Goal: Information Seeking & Learning: Check status

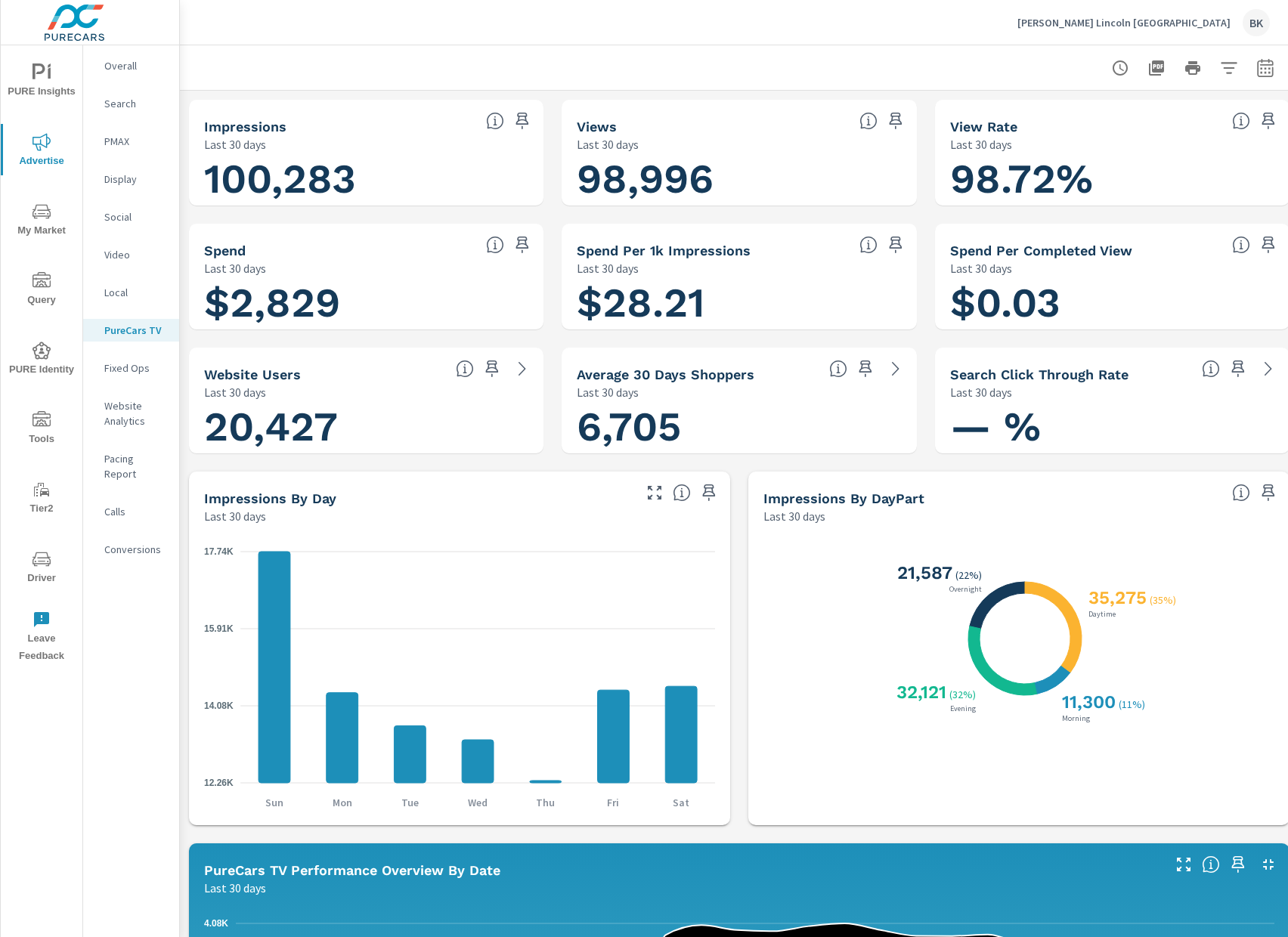
scroll to position [1, 0]
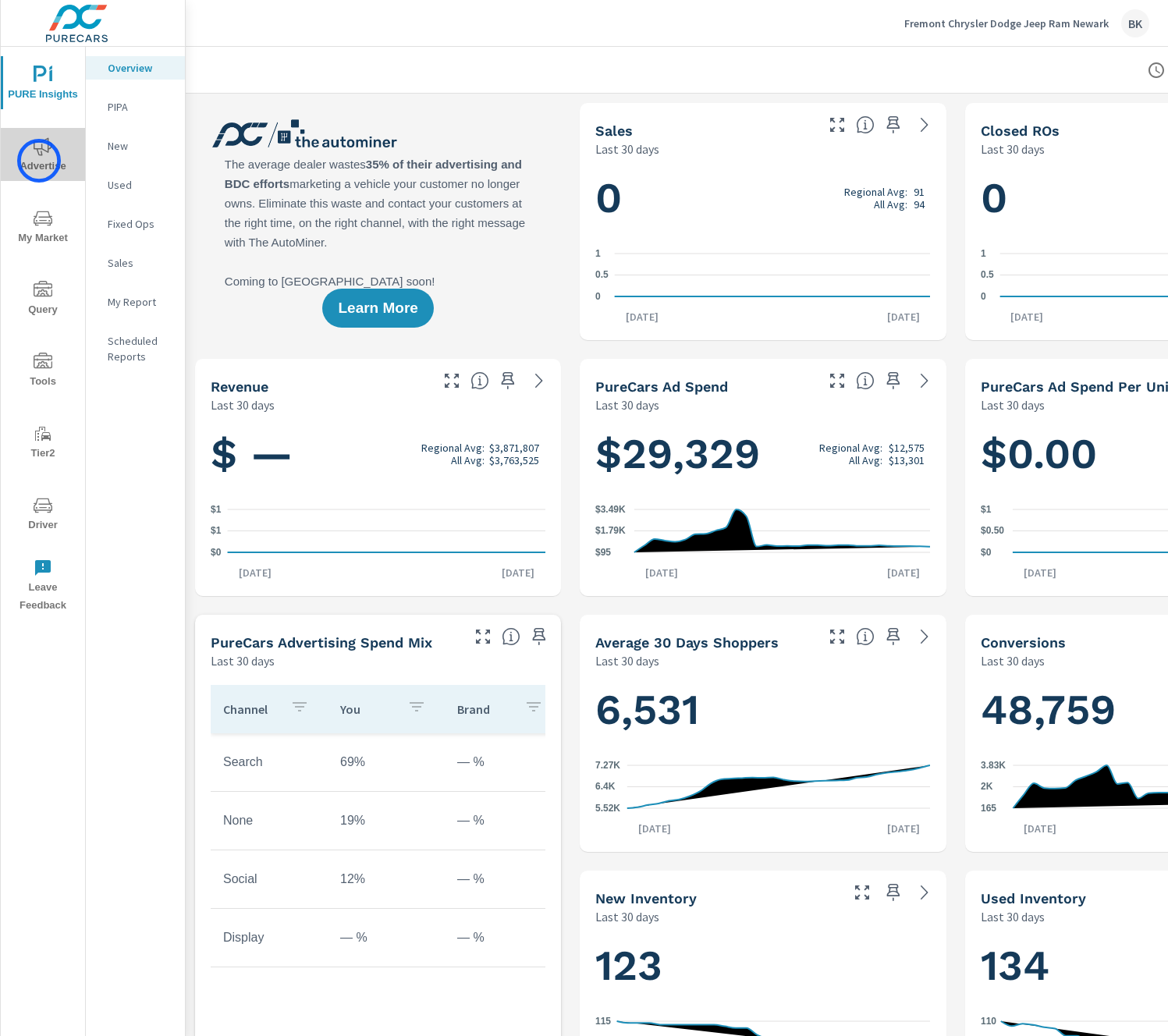
click at [39, 160] on span "Advertise" at bounding box center [43, 156] width 75 height 38
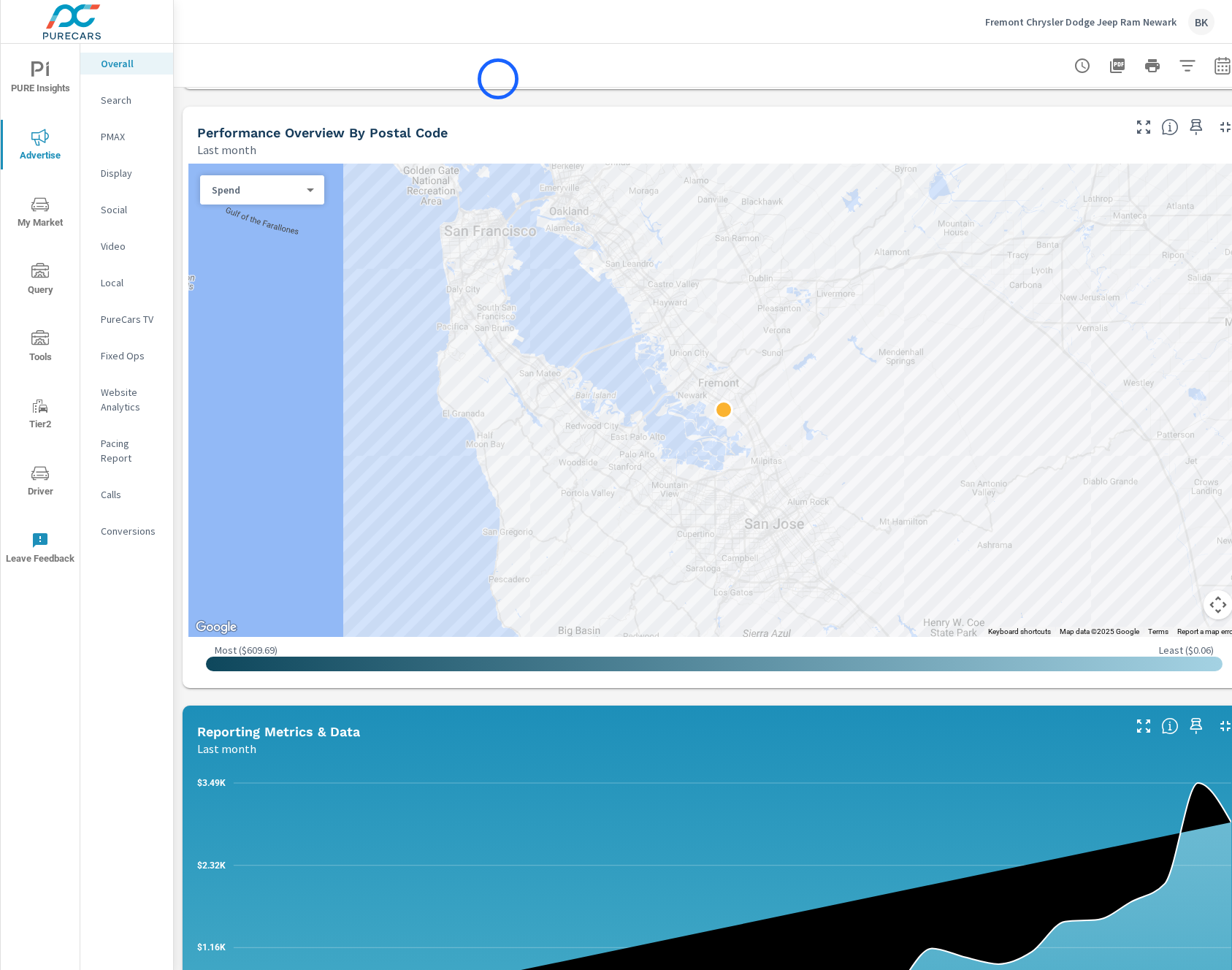
scroll to position [468, 1]
click at [1092, 59] on button "button" at bounding box center [1221, 65] width 29 height 29
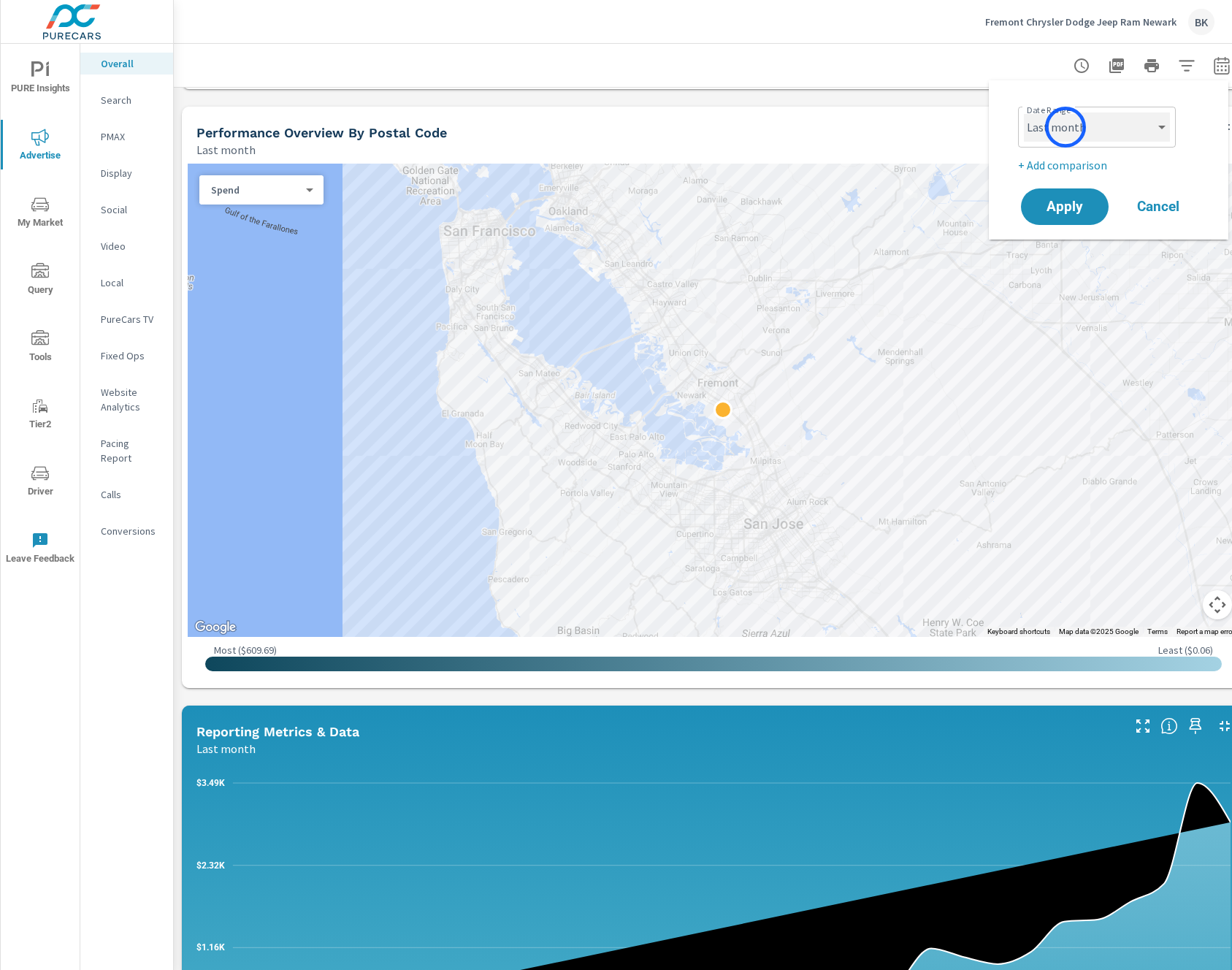
click at [1065, 127] on select "Custom Yesterday Last week Last 7 days Last 14 days Last 30 days Last 45 days L…" at bounding box center [1097, 127] width 146 height 29
click at [1024, 113] on select "Custom Yesterday Last week Last 7 days Last 14 days Last 30 days Last 45 days L…" at bounding box center [1097, 127] width 146 height 29
select select "Month to date"
click at [1074, 164] on p "+ Add comparison" at bounding box center [1111, 164] width 187 height 17
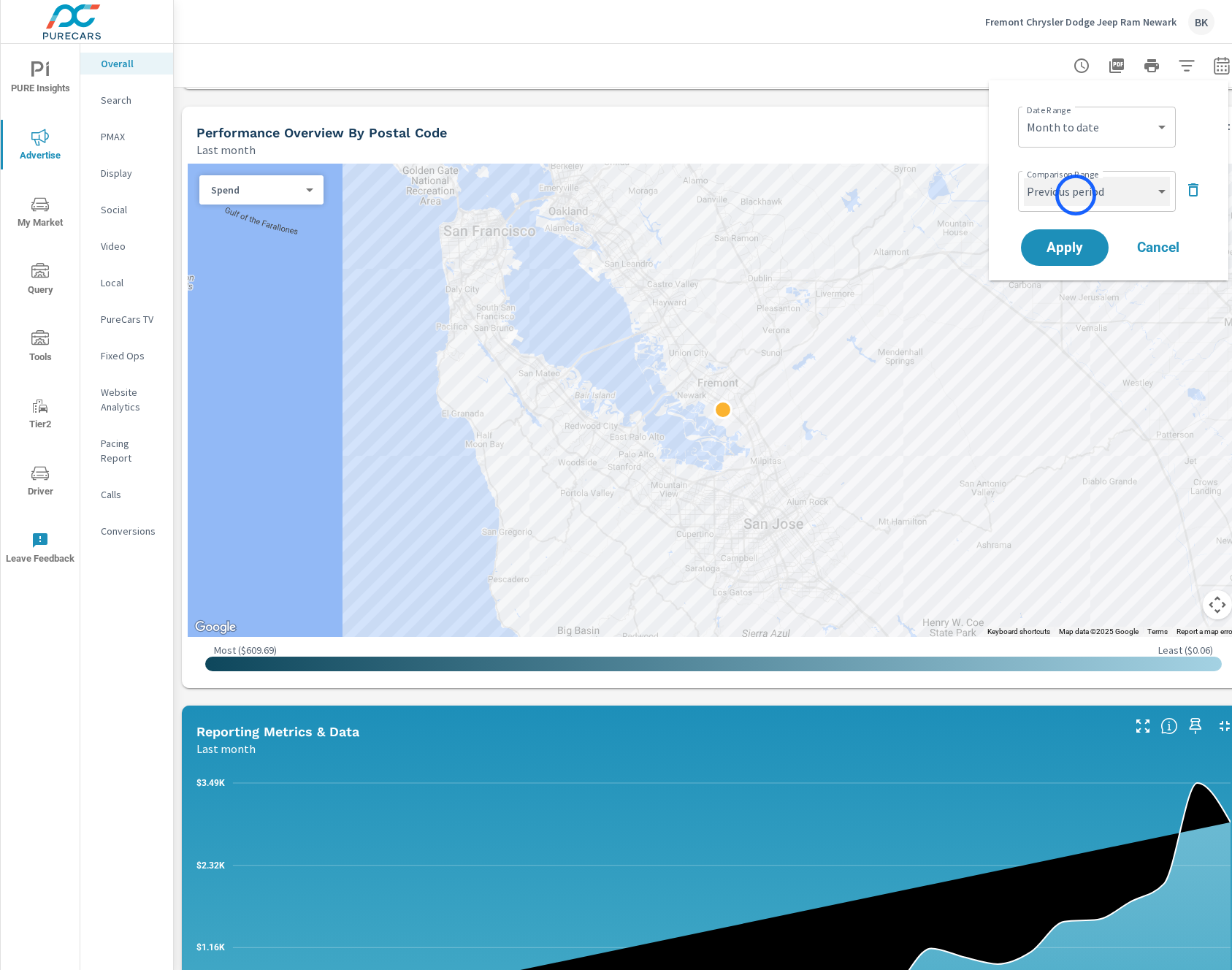
click at [1076, 195] on select "Custom Previous period Previous month Previous year" at bounding box center [1097, 191] width 146 height 29
click at [1024, 176] on select "Custom Previous period Previous month Previous year" at bounding box center [1097, 191] width 146 height 29
select select "Previous month"
click at [1062, 258] on button "Apply" at bounding box center [1065, 247] width 91 height 38
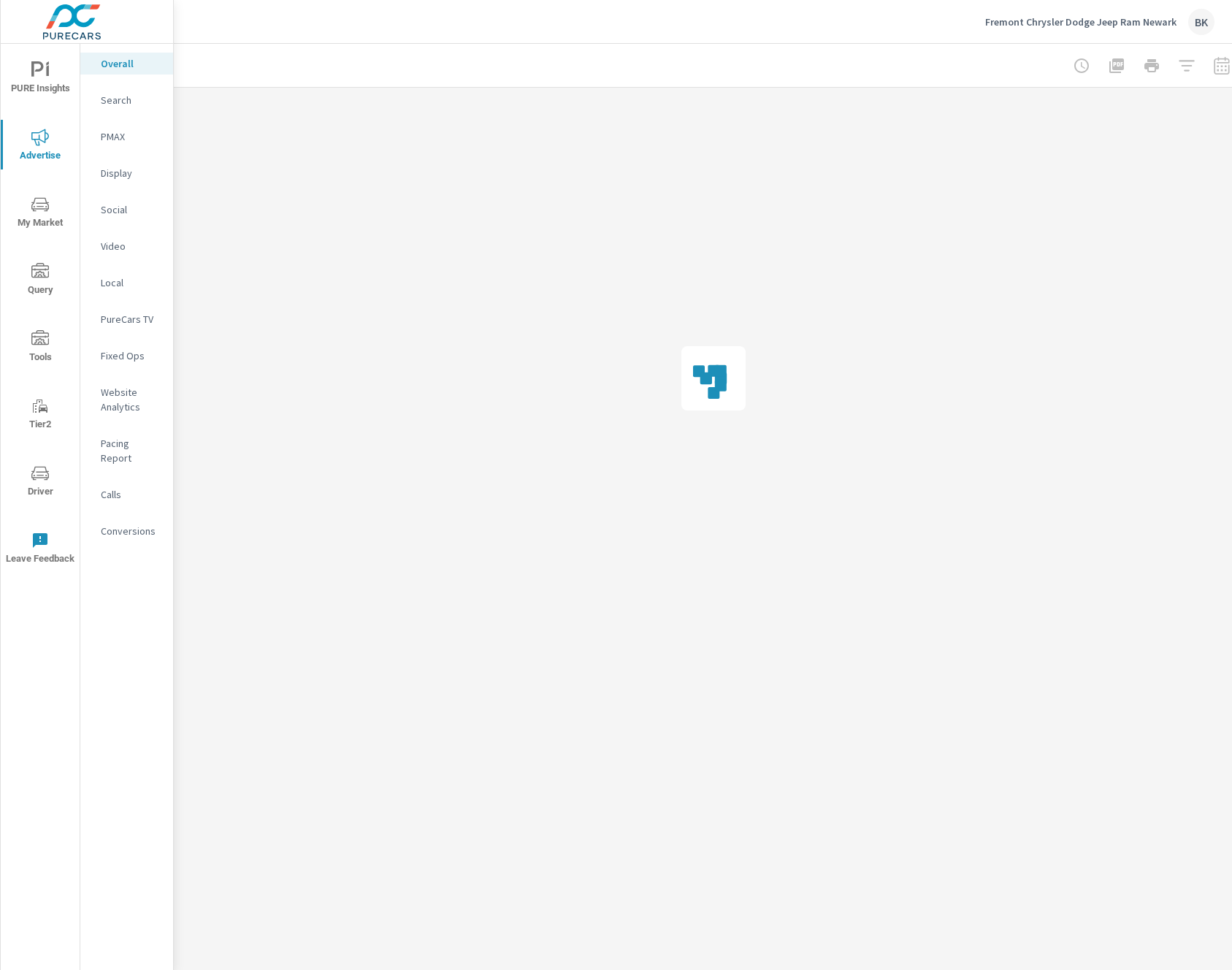
scroll to position [0, 1]
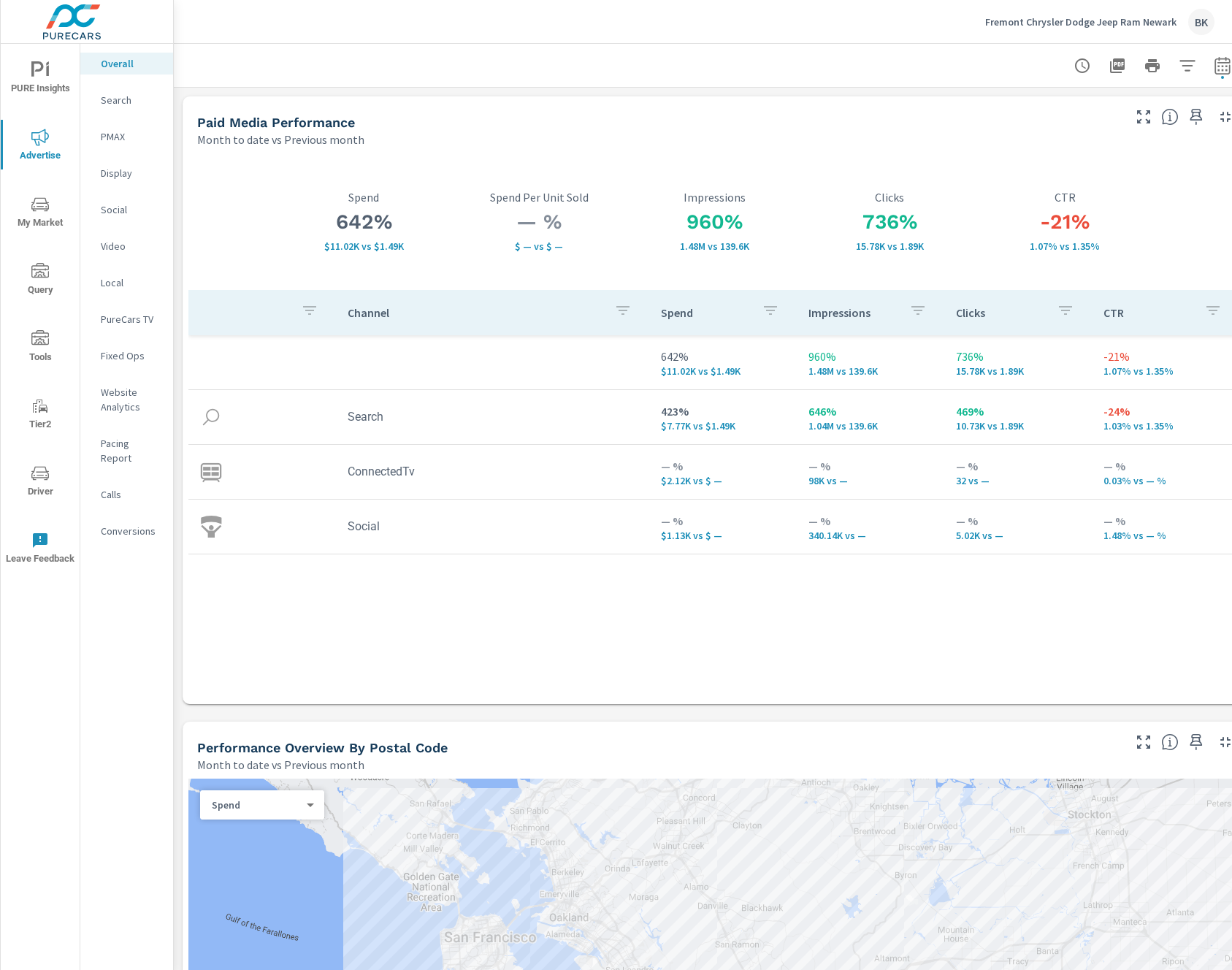
scroll to position [1, 0]
click at [929, 249] on p "15.78K vs 1.89K" at bounding box center [889, 246] width 175 height 12
drag, startPoint x: 929, startPoint y: 249, endPoint x: 841, endPoint y: 227, distance: 90.7
click at [843, 227] on div "736% 15.78K vs 1.89K Clicks" at bounding box center [889, 221] width 175 height 62
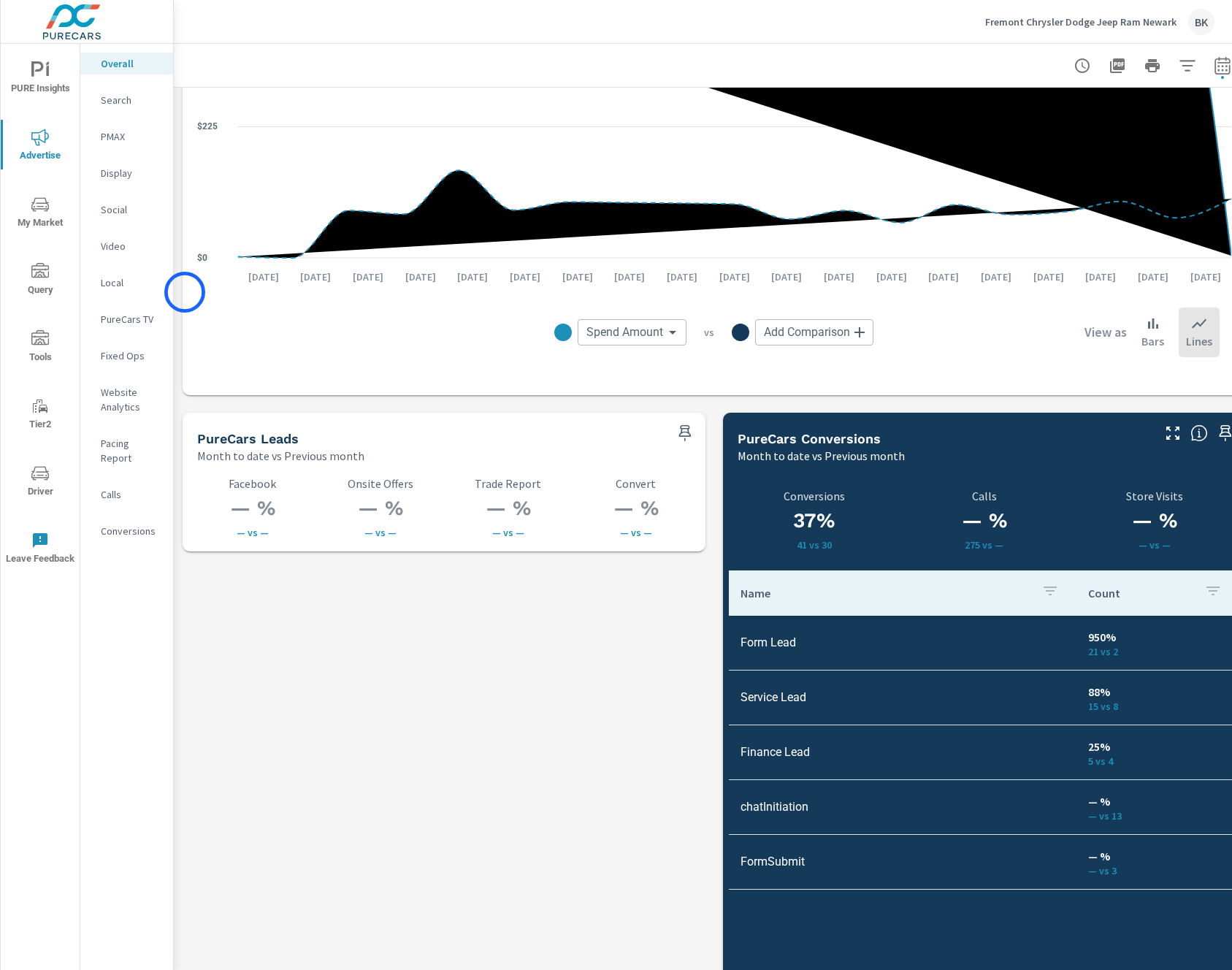
scroll to position [1774, 0]
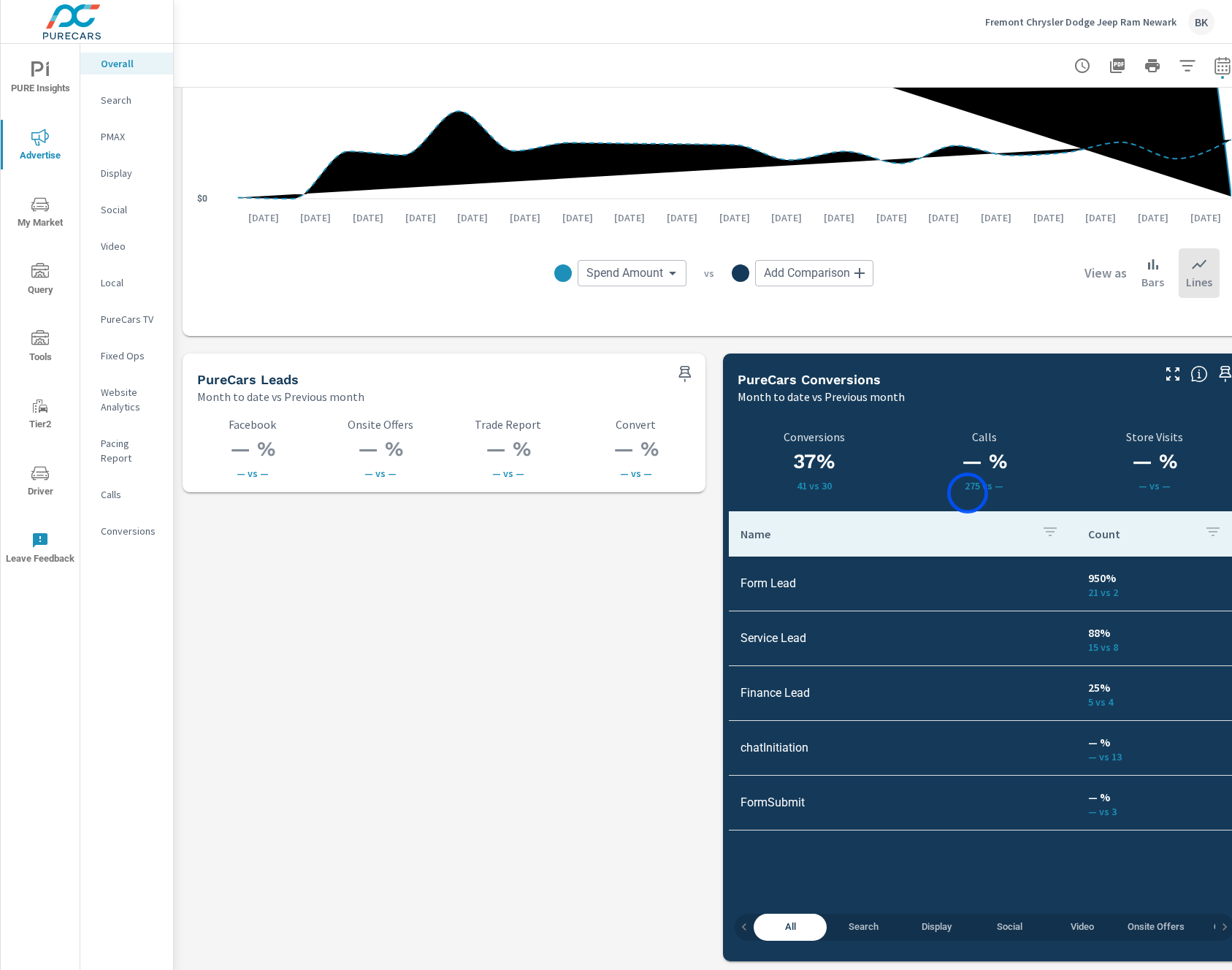
click at [962, 490] on p "275 vs —" at bounding box center [983, 486] width 152 height 12
drag, startPoint x: 962, startPoint y: 490, endPoint x: 972, endPoint y: 489, distance: 10.0
click at [972, 489] on p "275 vs —" at bounding box center [983, 486] width 152 height 12
click at [931, 486] on p "275 vs —" at bounding box center [983, 486] width 152 height 12
click at [1092, 596] on td "950% 21 vs 2" at bounding box center [1158, 583] width 163 height 53
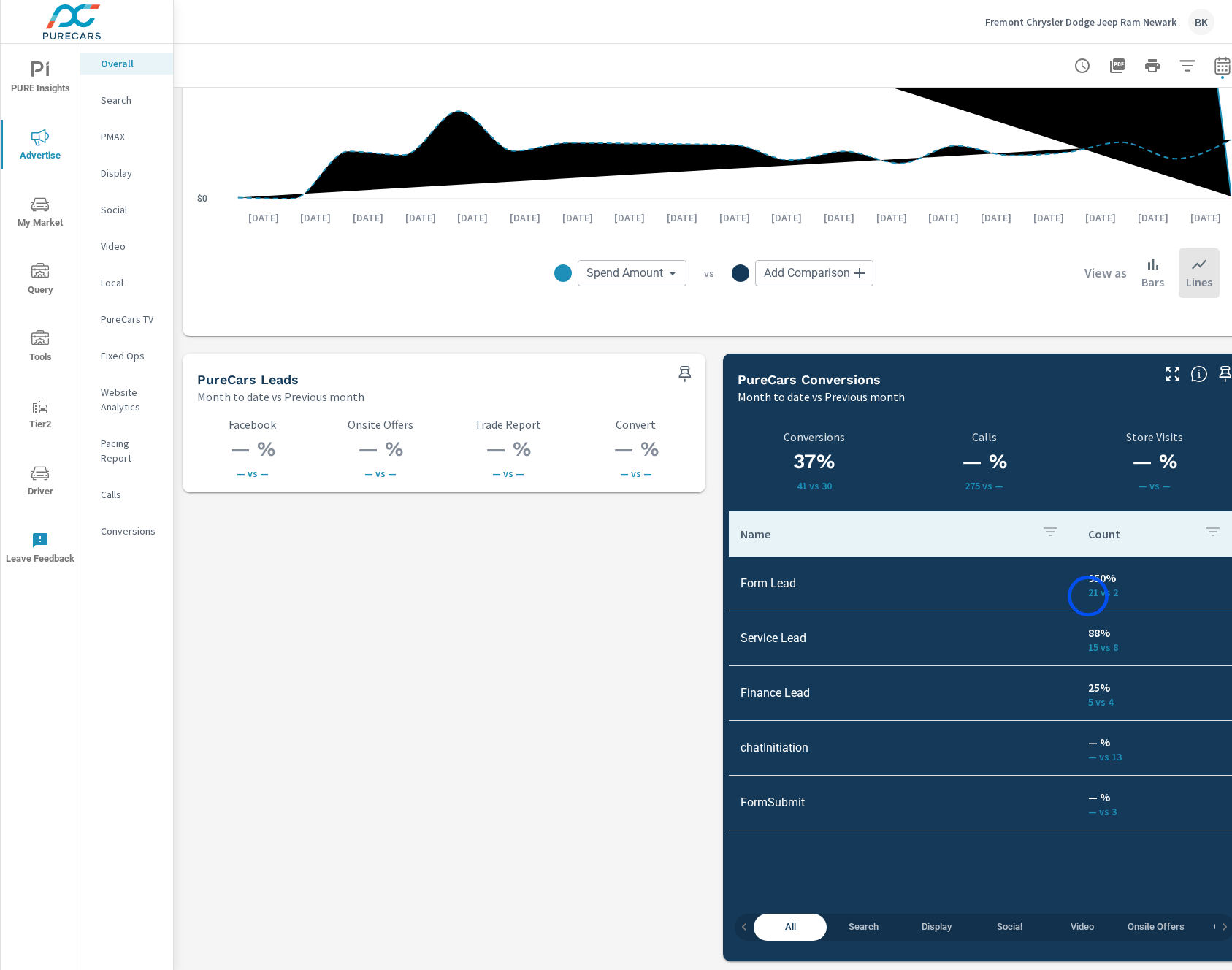
click at [1060, 595] on td "Form Lead" at bounding box center [902, 583] width 348 height 38
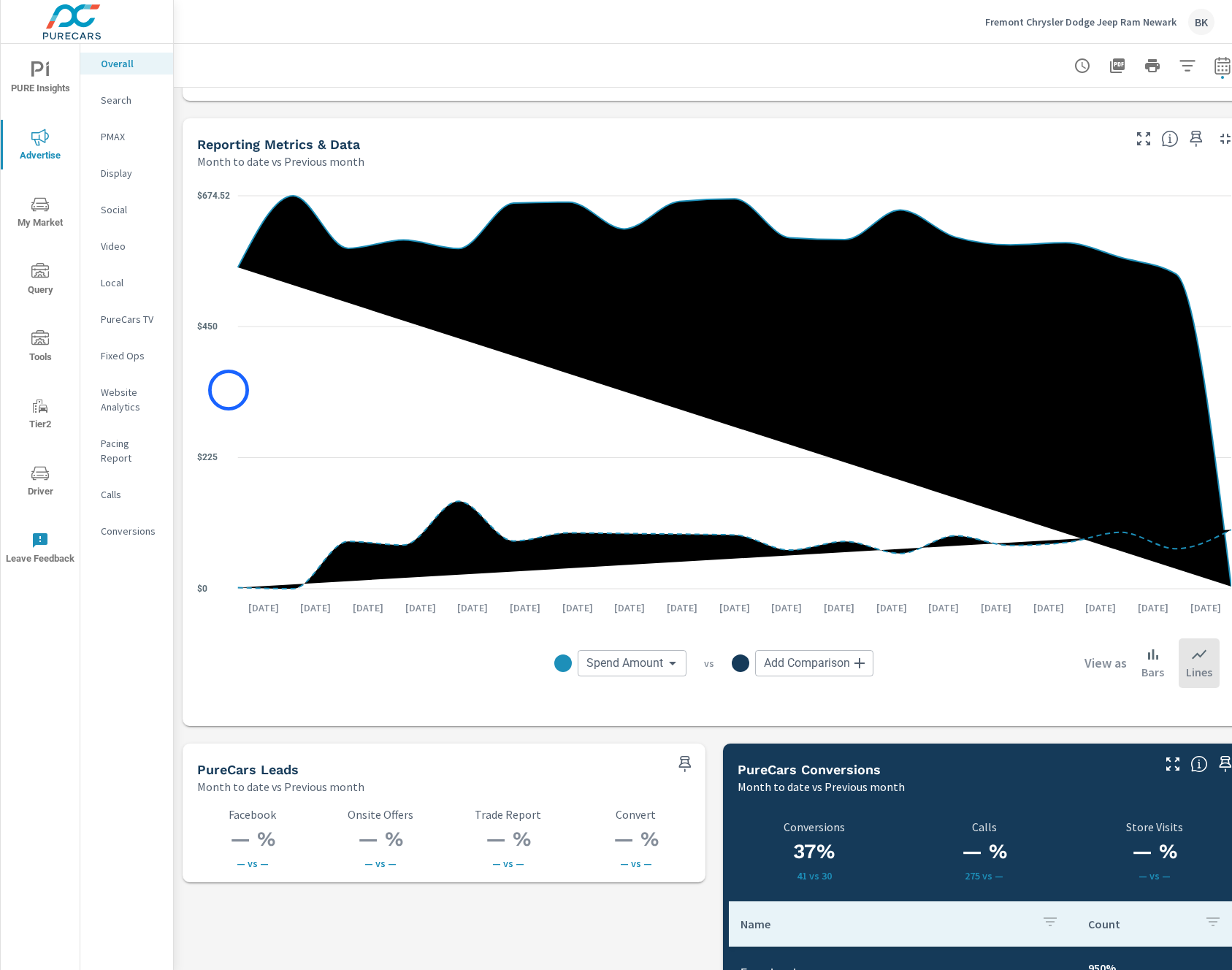
scroll to position [1256, 0]
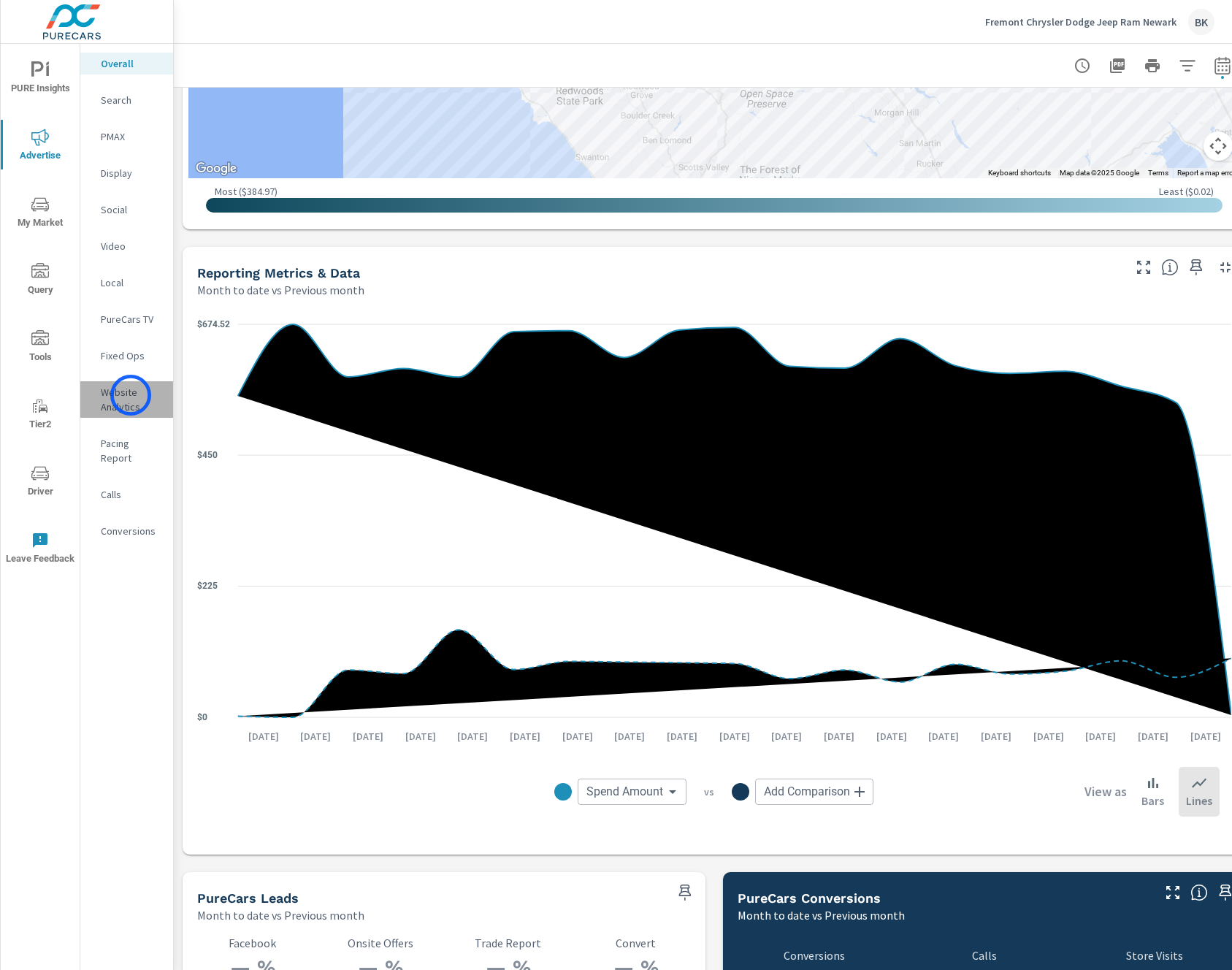
click at [131, 395] on p "Website Analytics" at bounding box center [131, 399] width 61 height 29
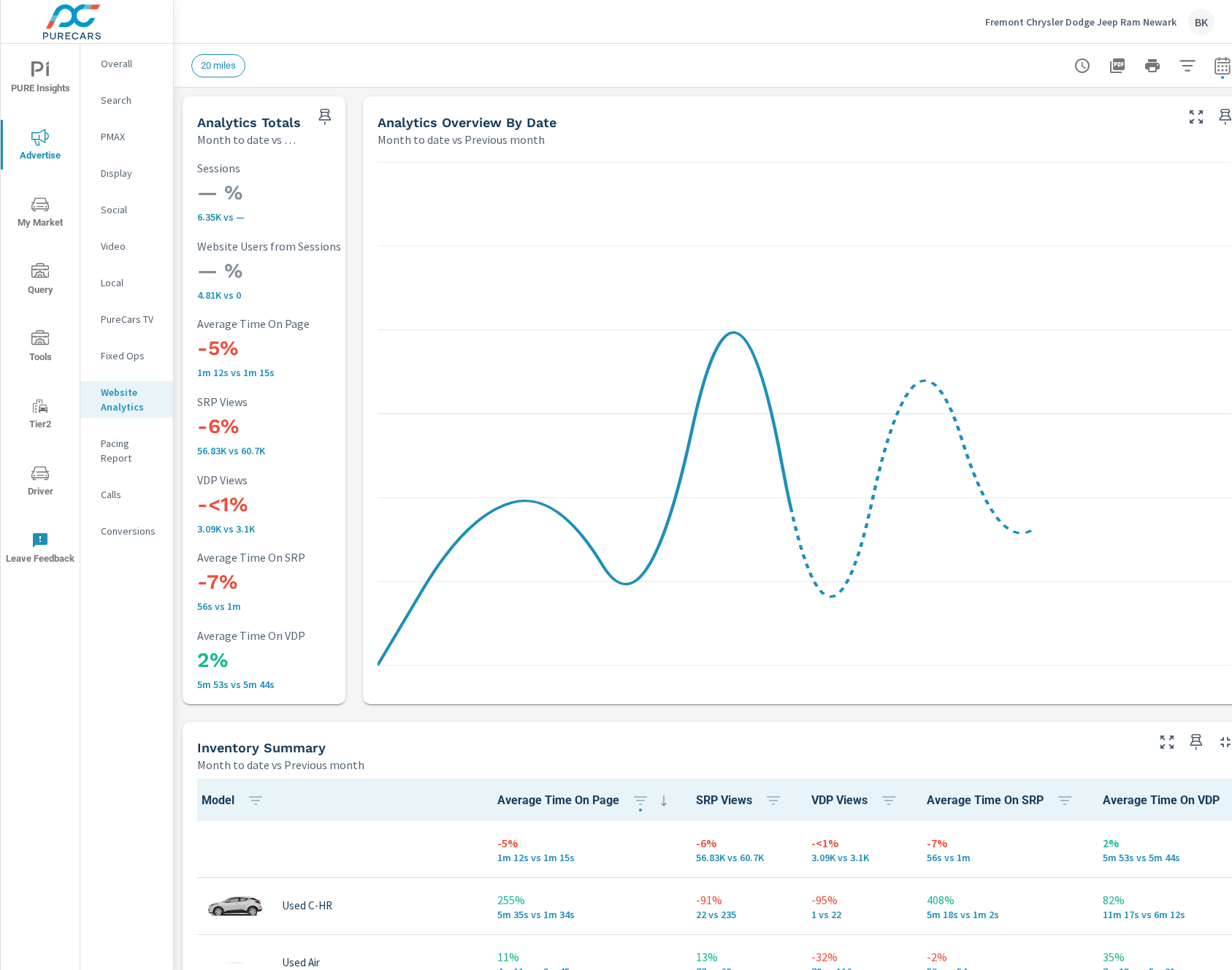
scroll to position [1, 0]
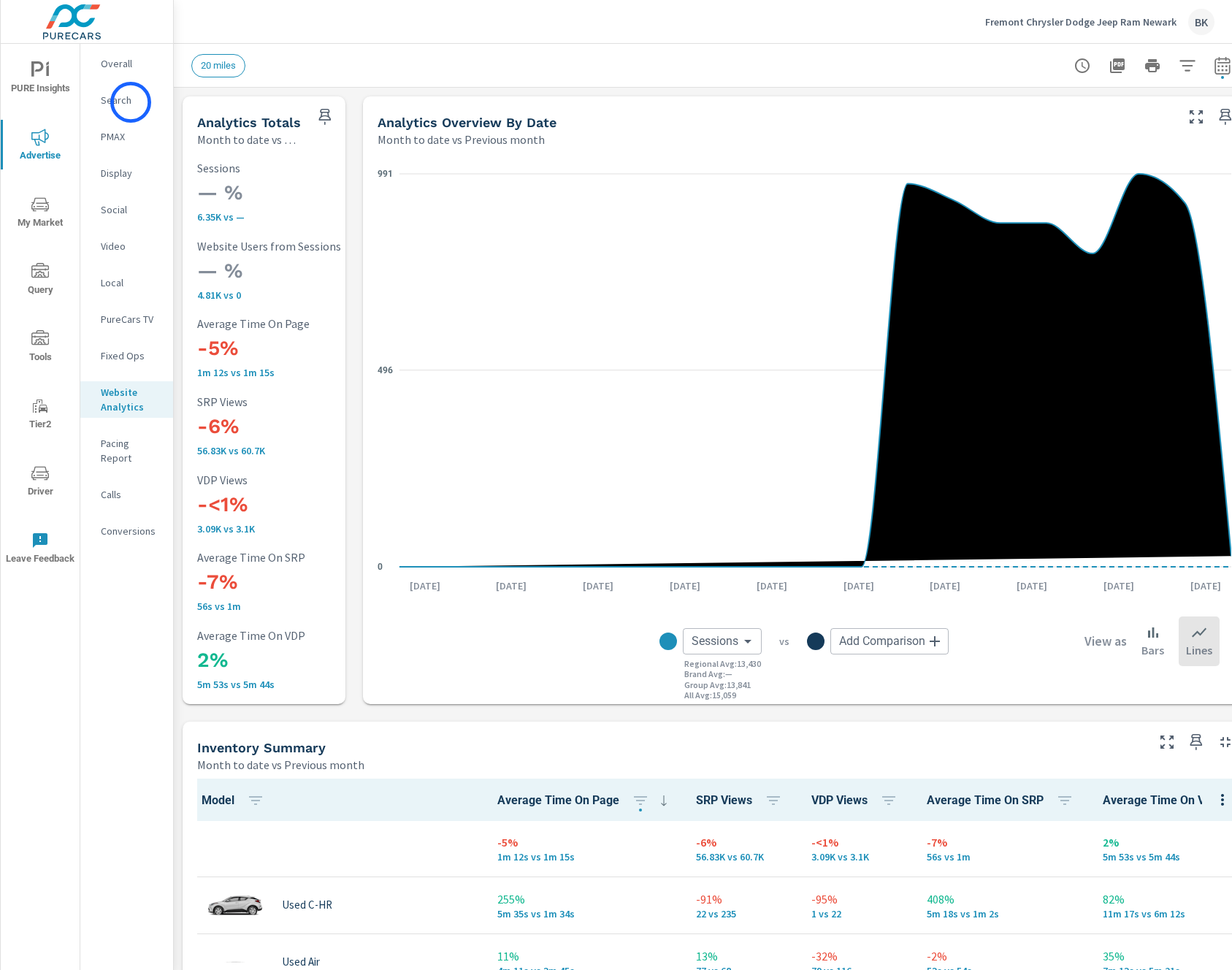
click at [131, 102] on p "Search" at bounding box center [131, 100] width 61 height 14
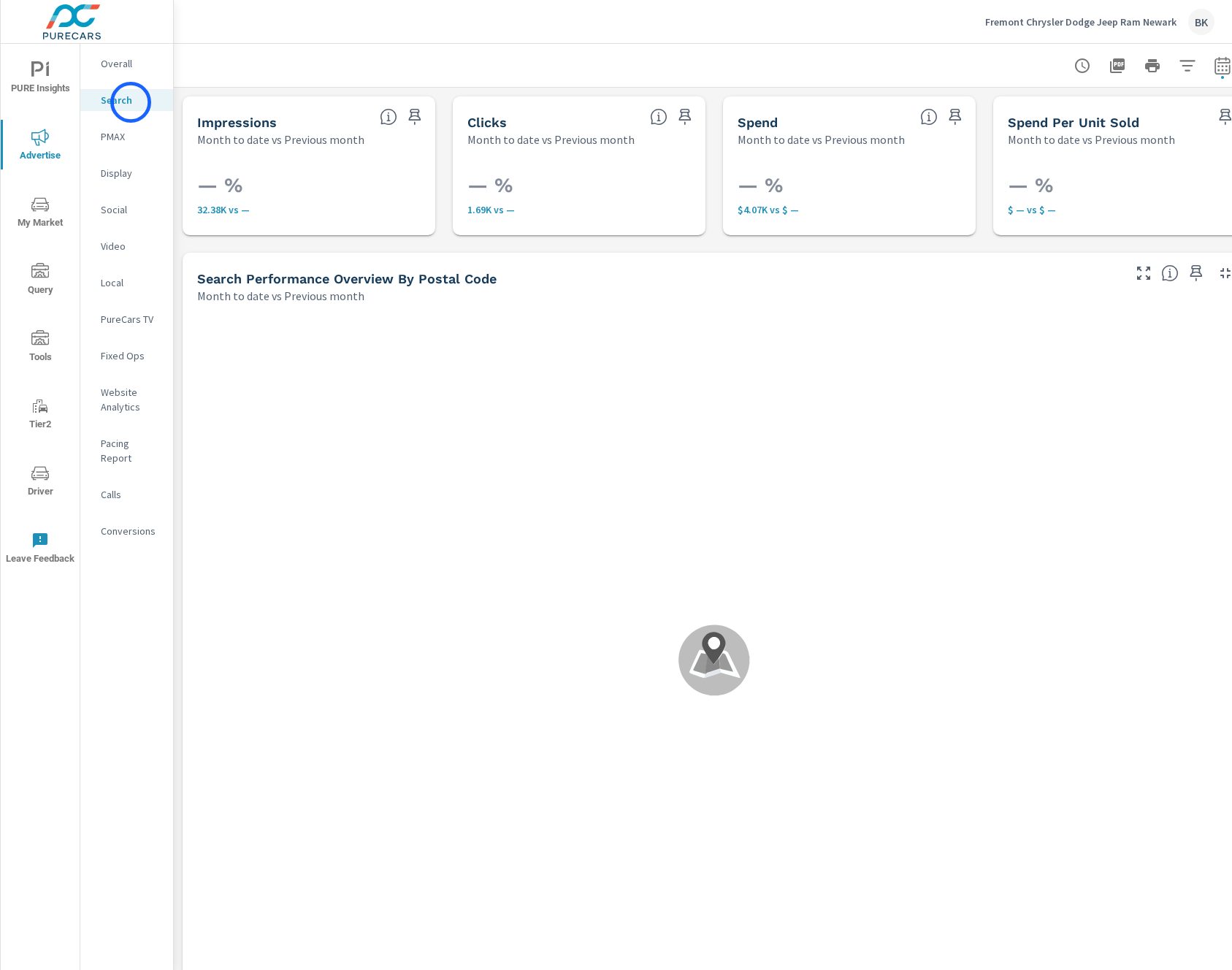
scroll to position [618, 0]
